Goal: Find specific page/section: Find specific page/section

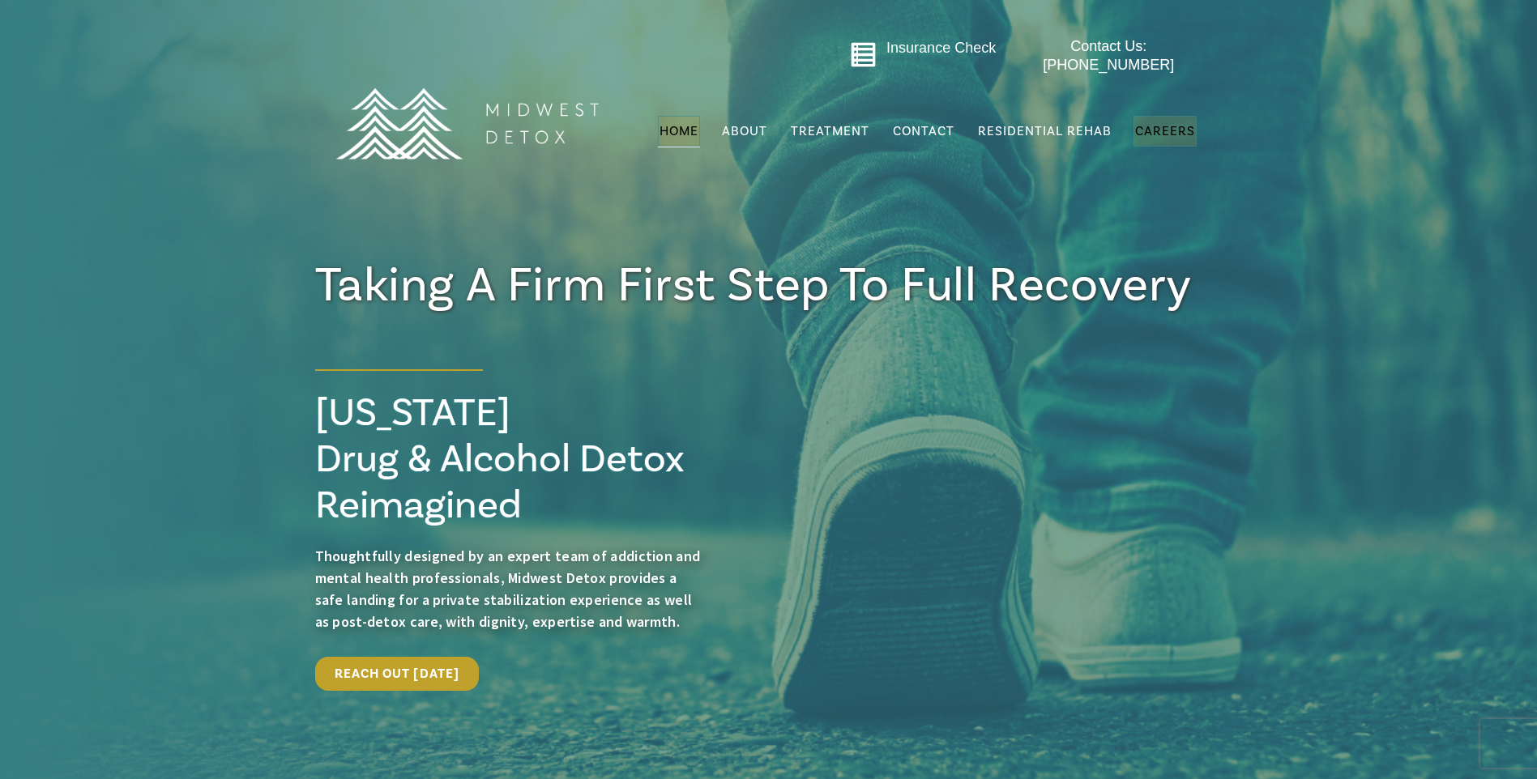
click at [1167, 116] on link "Careers" at bounding box center [1165, 131] width 63 height 31
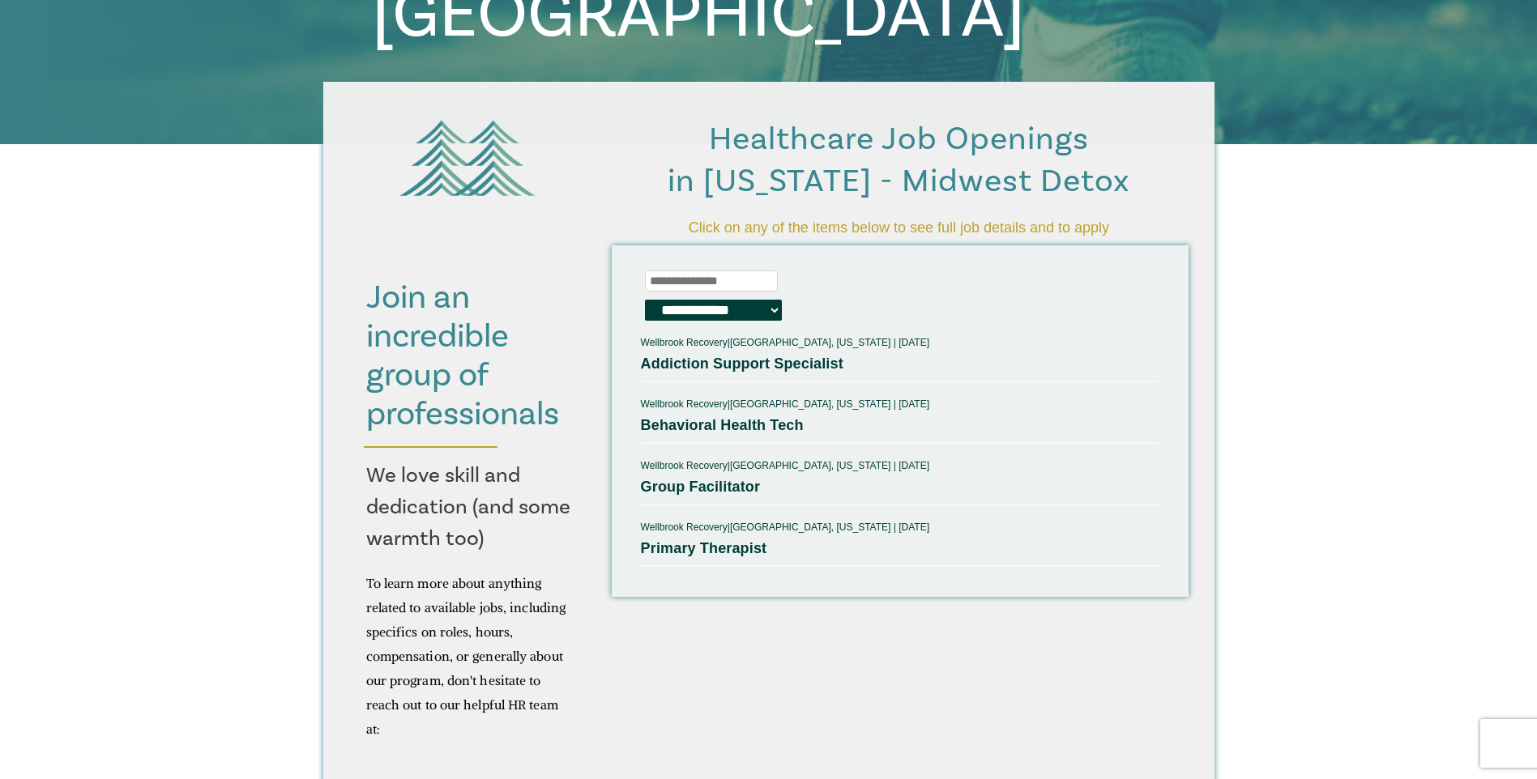
scroll to position [405, 0]
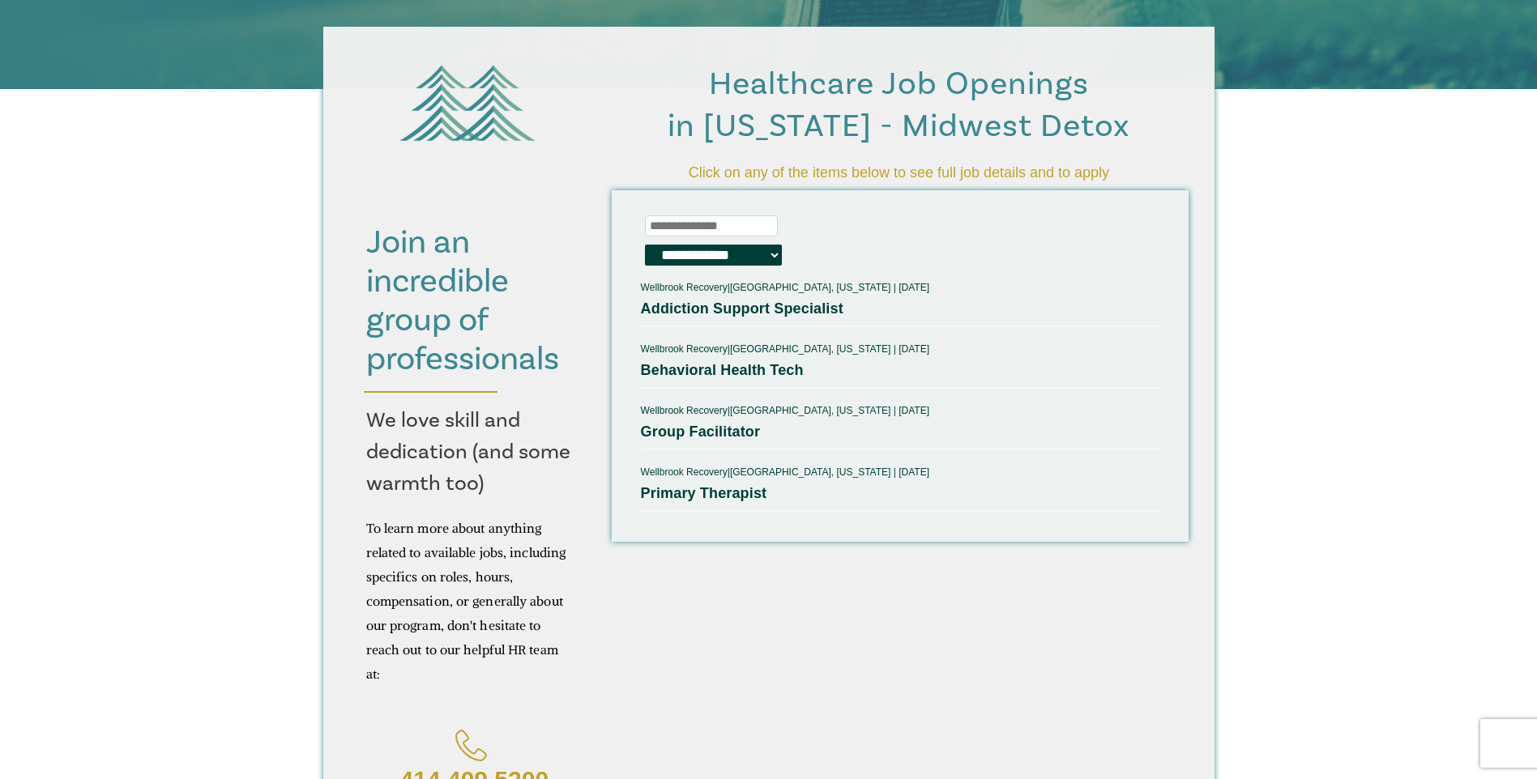
click at [743, 256] on select "**********" at bounding box center [713, 255] width 137 height 21
click at [741, 224] on input at bounding box center [711, 227] width 133 height 22
